Goal: Find specific page/section: Find specific page/section

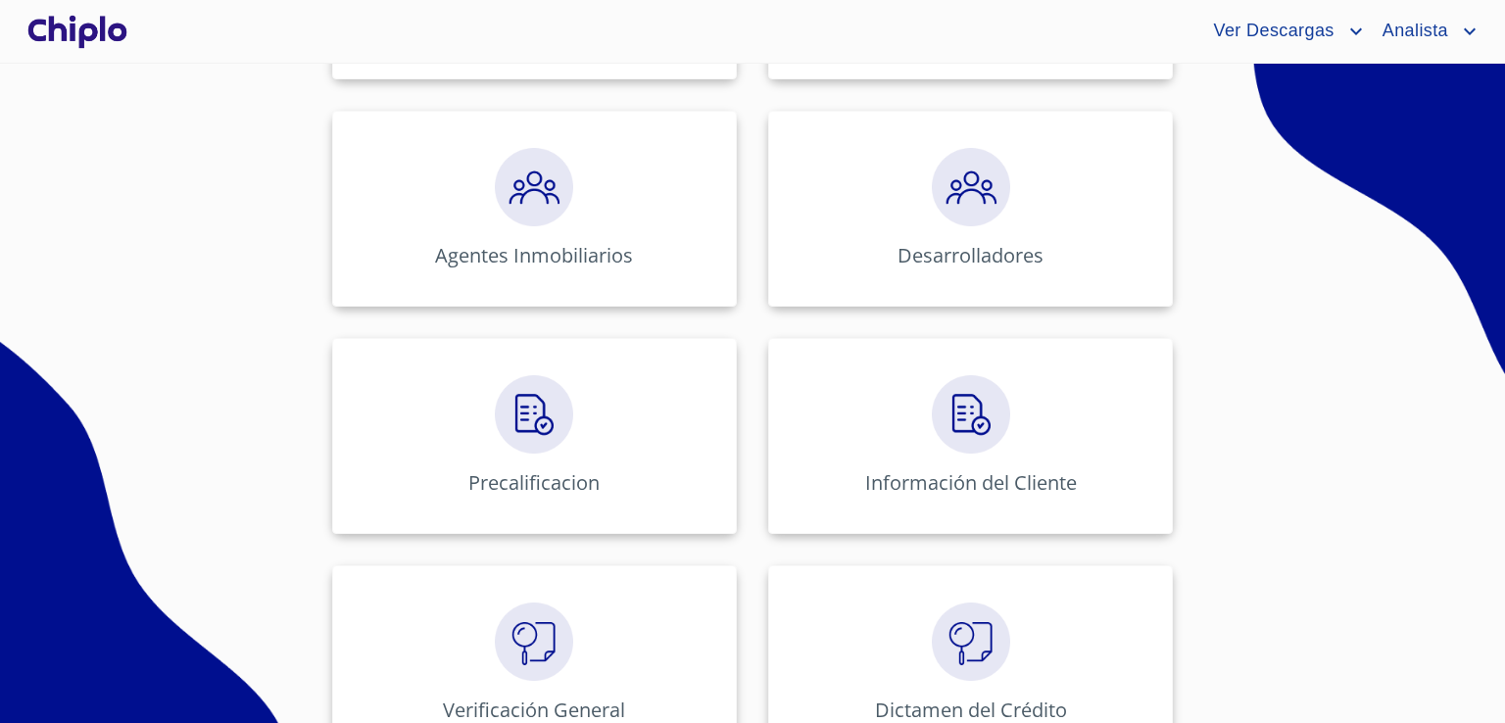
scroll to position [686, 0]
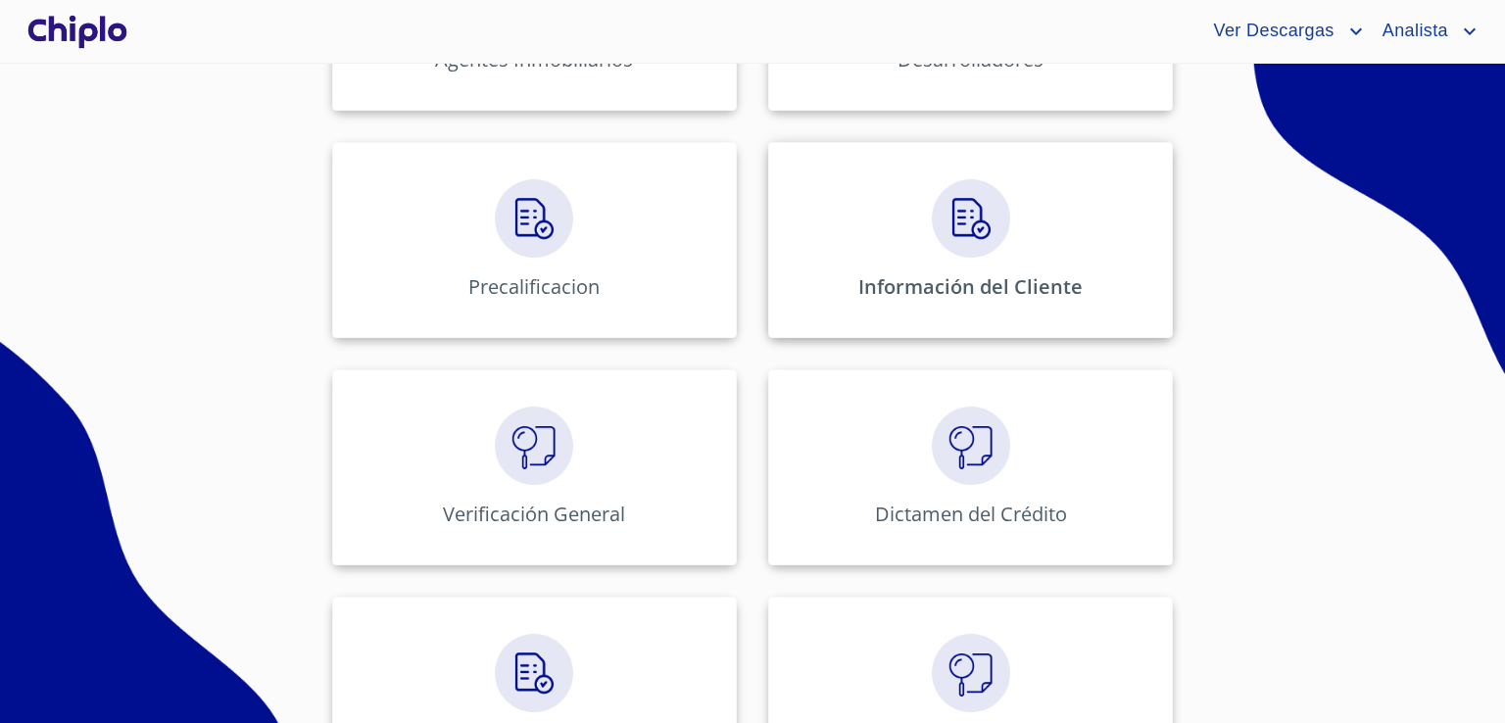
click at [1081, 241] on div "Información del Cliente" at bounding box center [970, 240] width 405 height 196
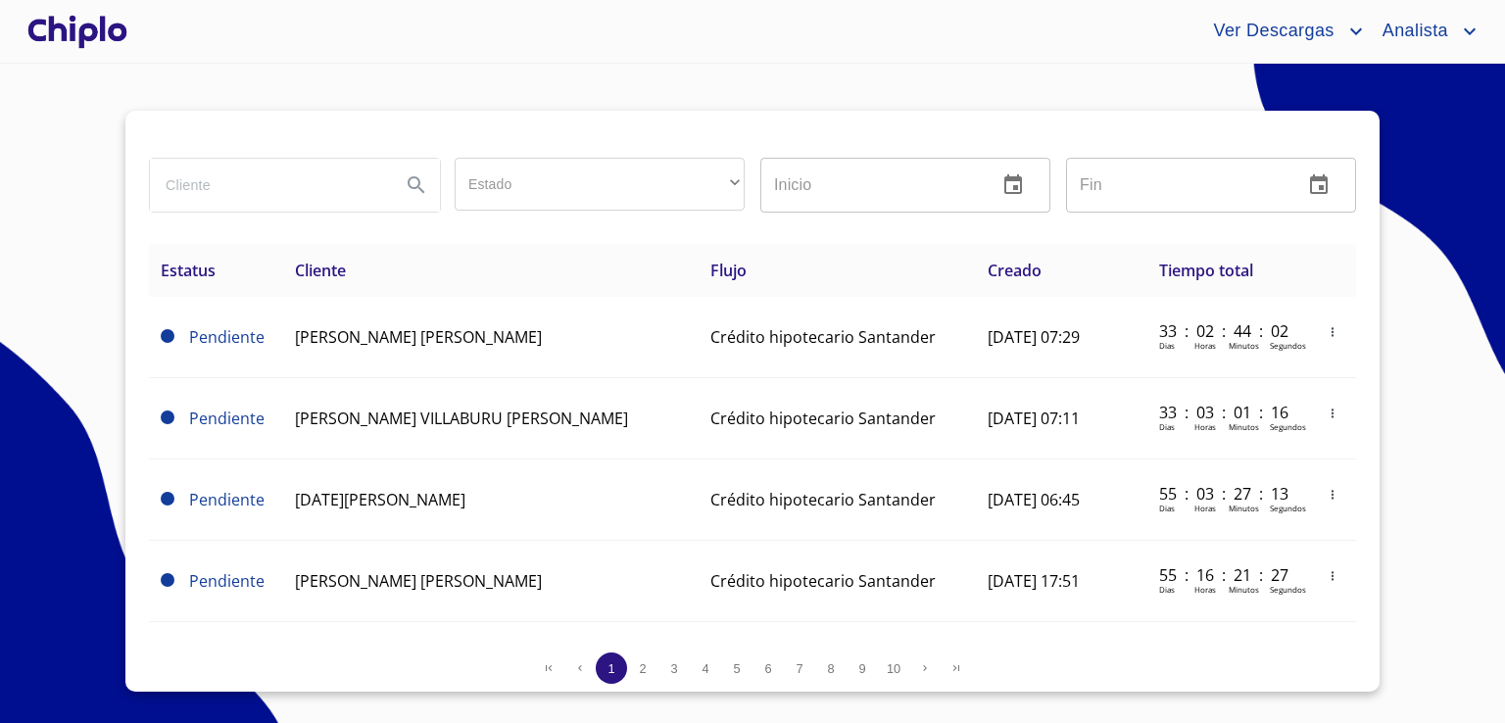
click at [298, 189] on input "search" at bounding box center [267, 185] width 235 height 53
paste input "[PERSON_NAME] [PERSON_NAME]"
type input "[PERSON_NAME] [PERSON_NAME]"
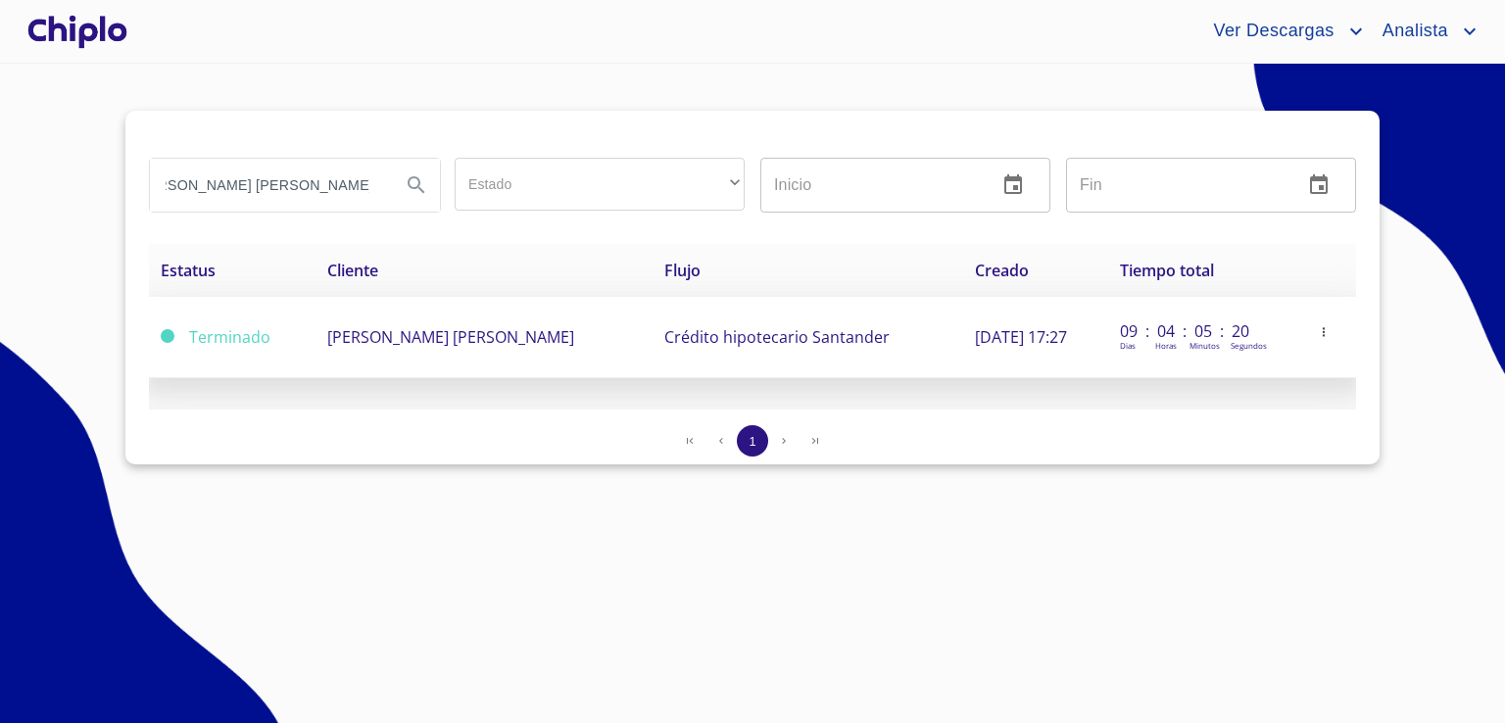
scroll to position [0, 0]
click at [447, 337] on span "[PERSON_NAME] [PERSON_NAME]" at bounding box center [450, 337] width 247 height 22
